Goal: Information Seeking & Learning: Learn about a topic

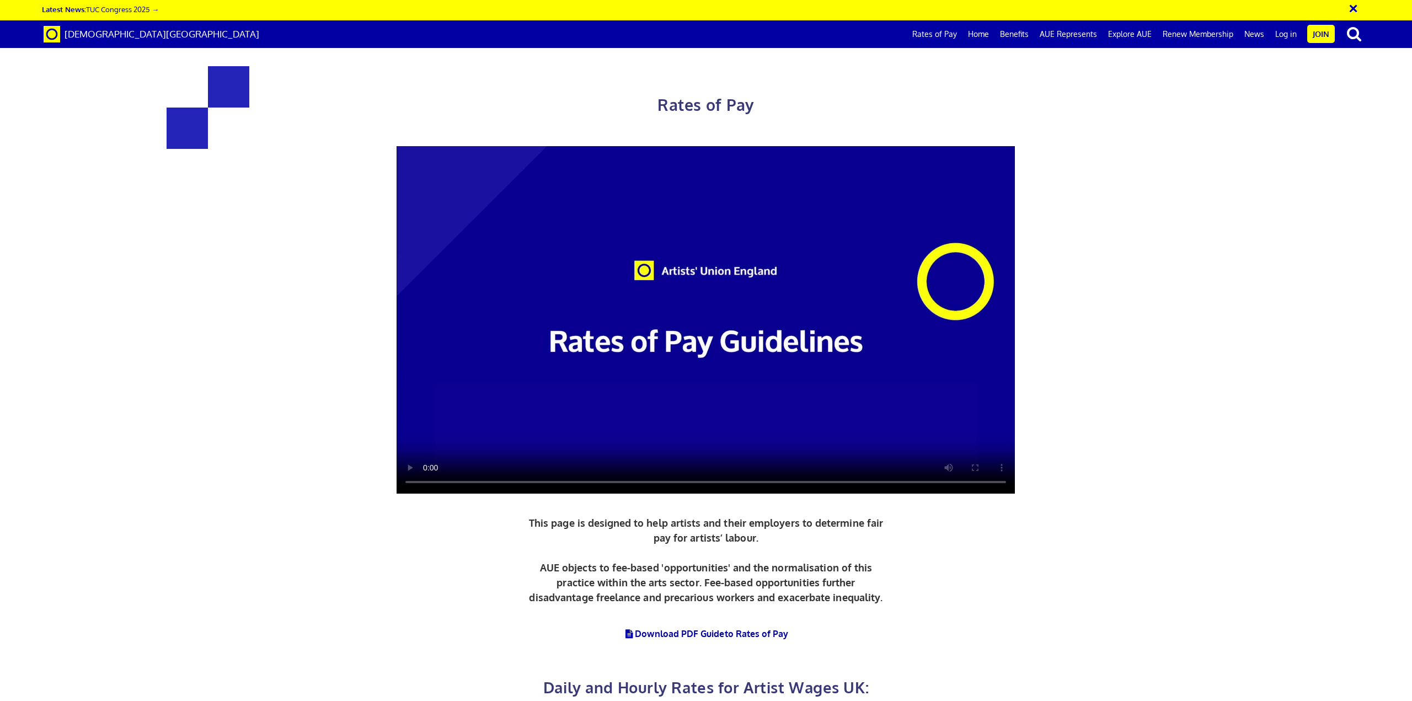
scroll to position [2206, 0]
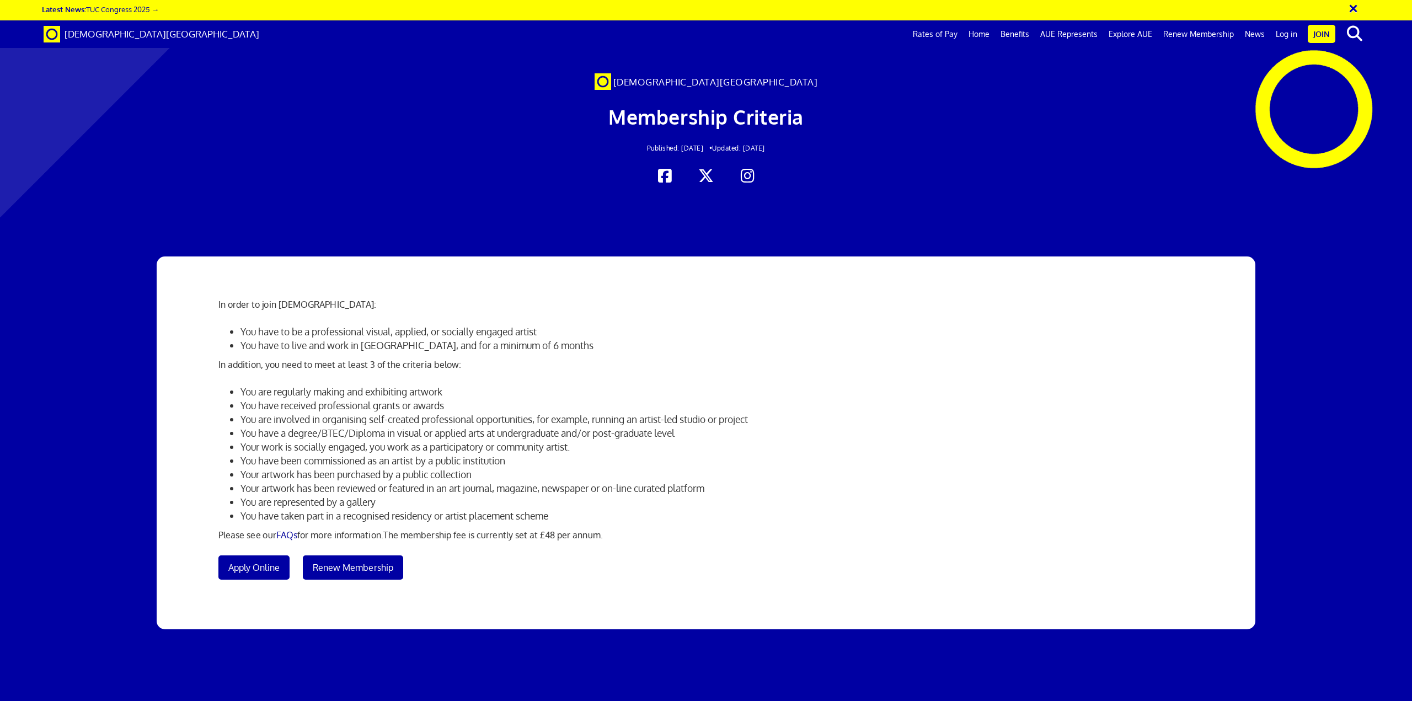
scroll to position [0, 32]
